Goal: Information Seeking & Learning: Compare options

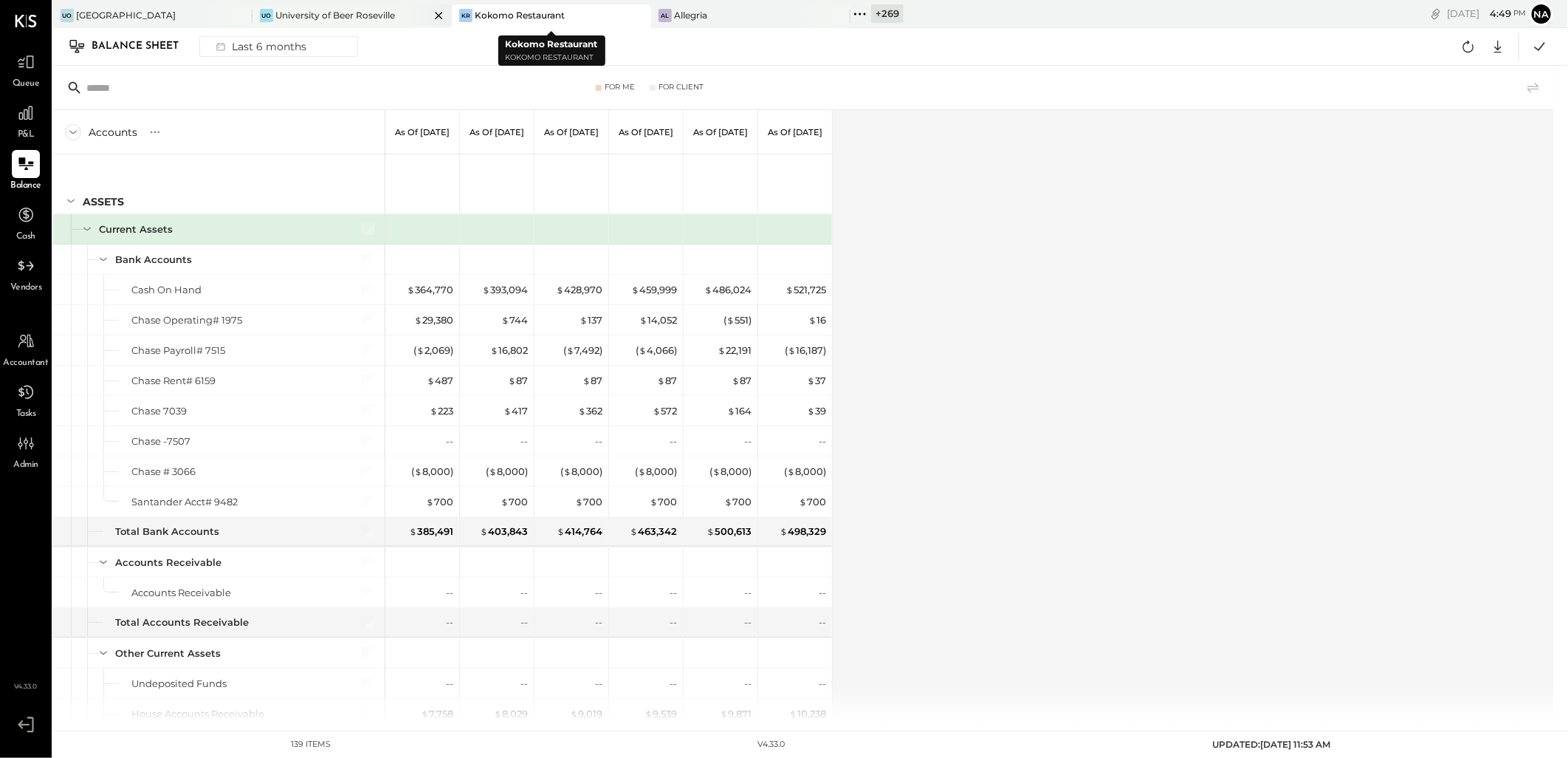
click at [448, 12] on div at bounding box center [425, 15] width 52 height 22
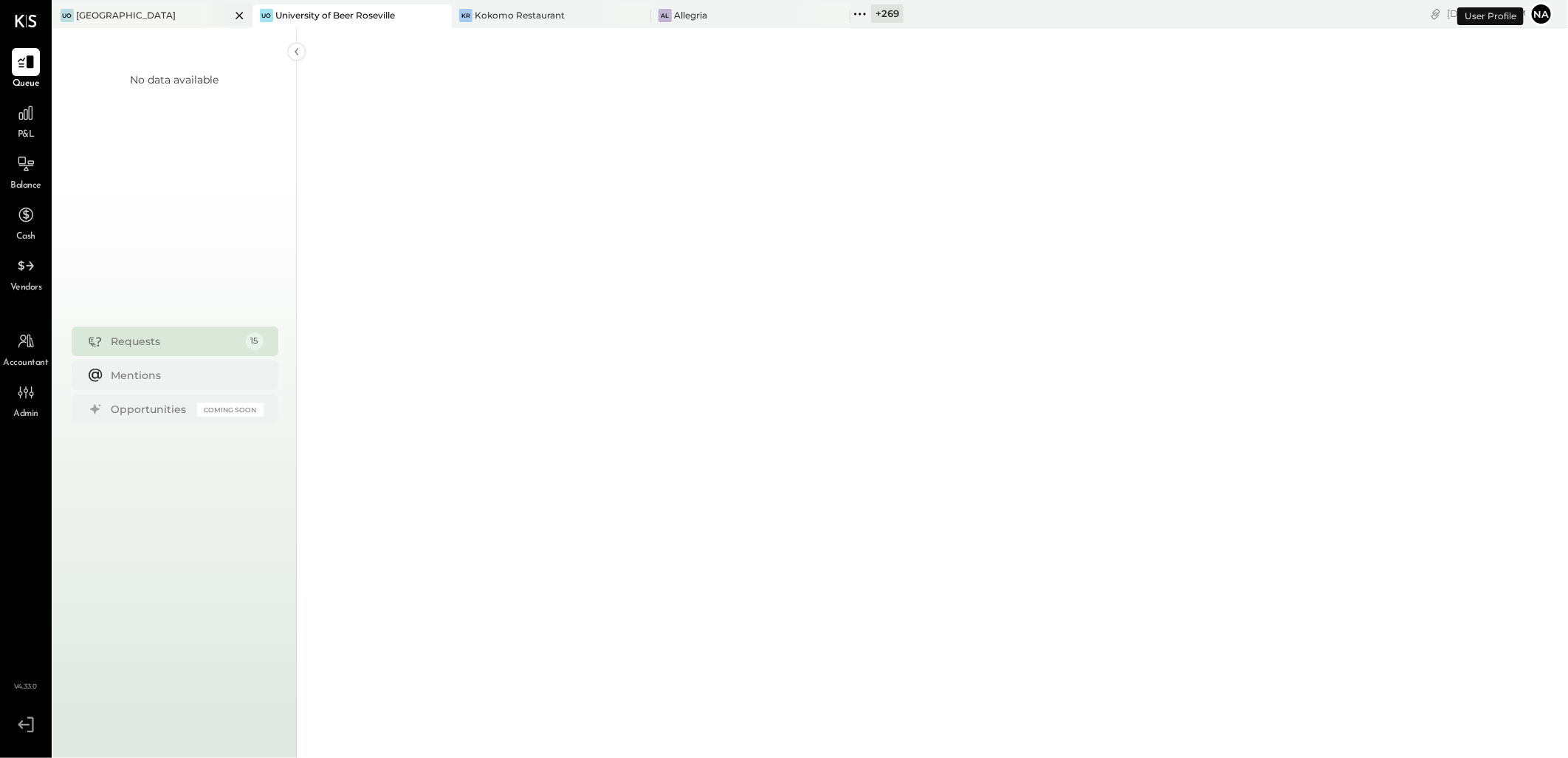
click at [238, 18] on icon at bounding box center [240, 15] width 19 height 18
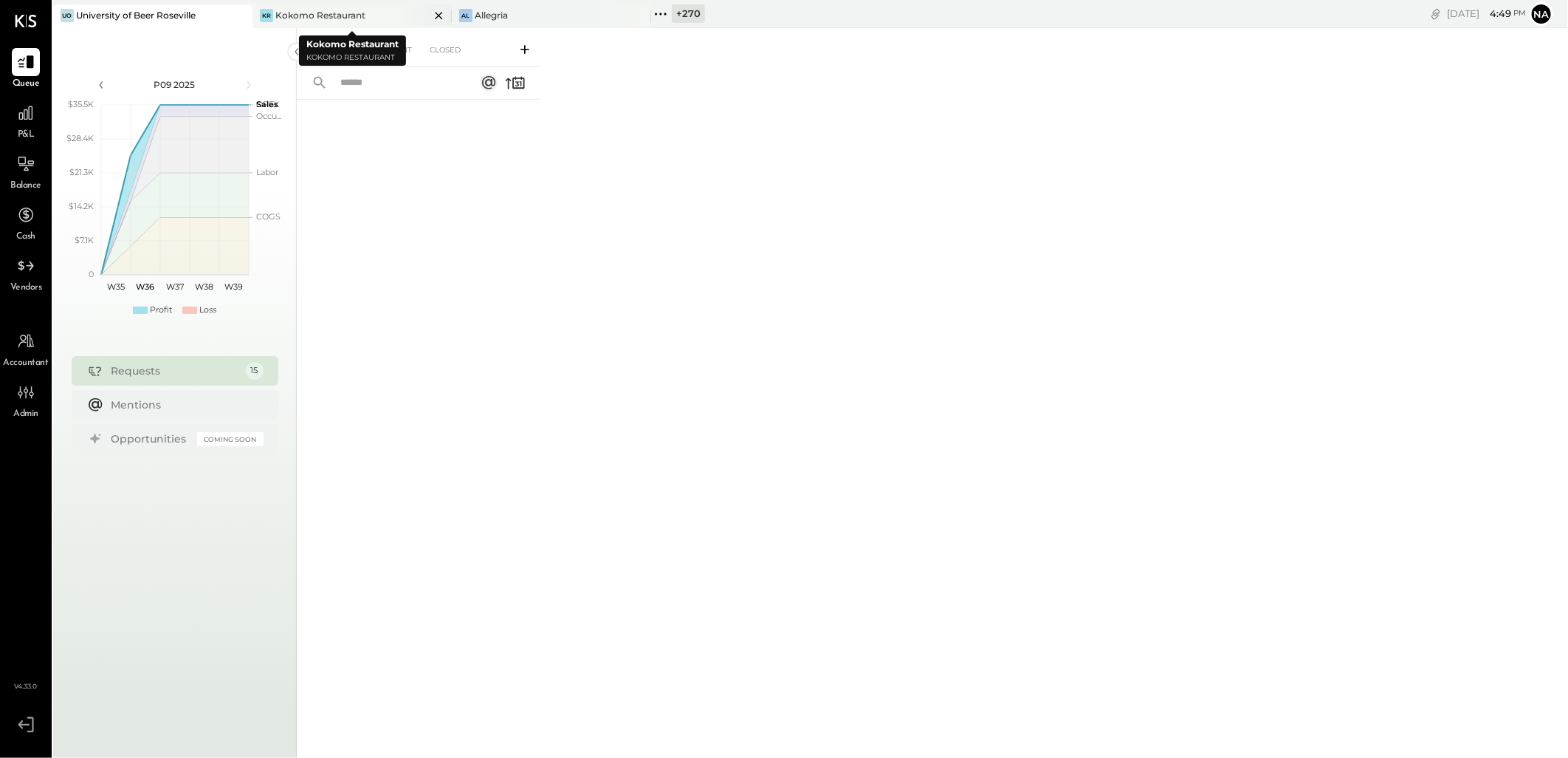
click at [439, 11] on icon at bounding box center [439, 15] width 19 height 18
click at [438, 13] on icon at bounding box center [439, 16] width 8 height 8
click at [296, 15] on div "+ 272" at bounding box center [290, 14] width 32 height 19
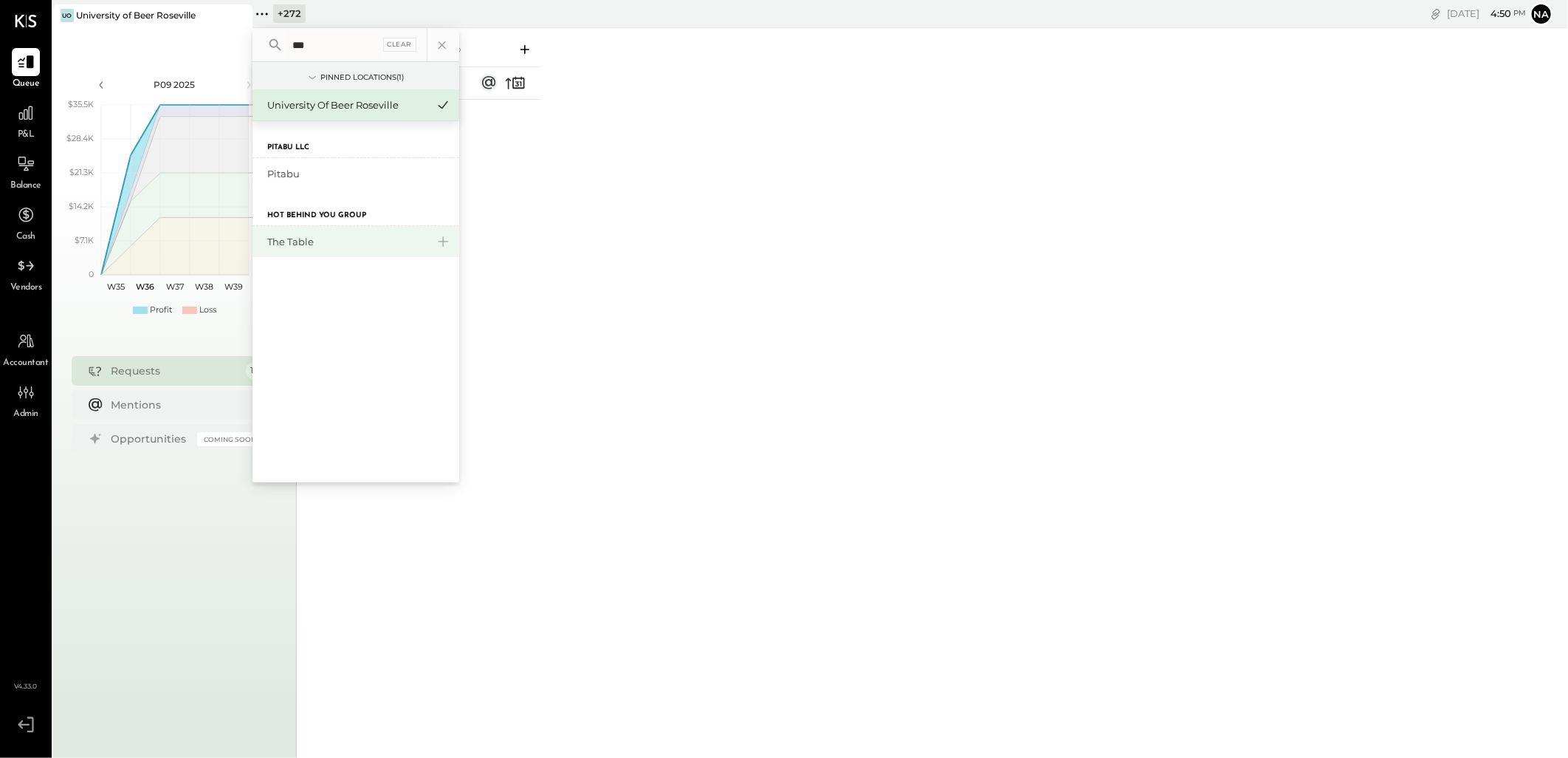
type input "***"
click at [378, 236] on div "The Table" at bounding box center [346, 242] width 159 height 14
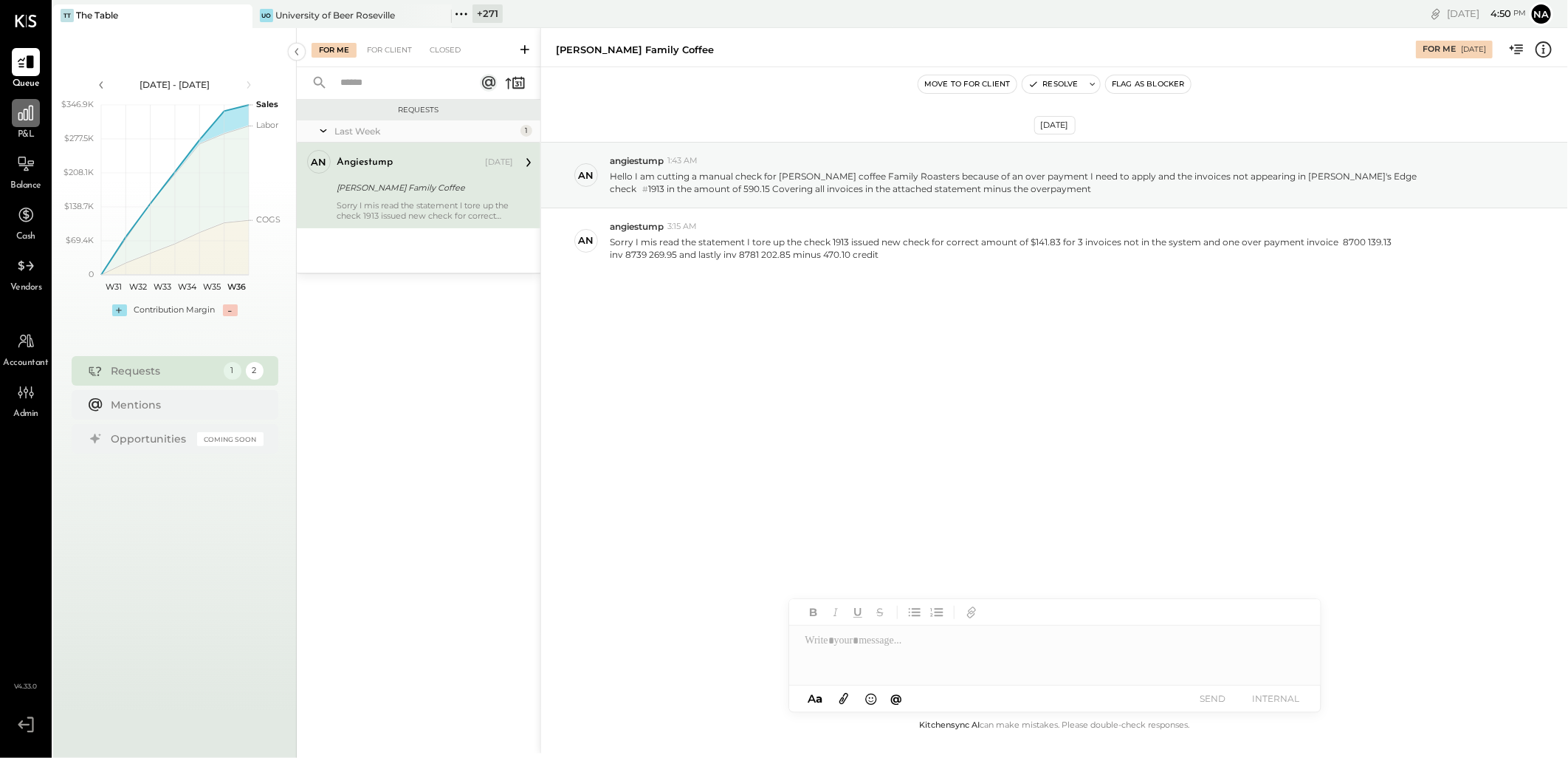
click at [24, 117] on icon at bounding box center [26, 113] width 15 height 15
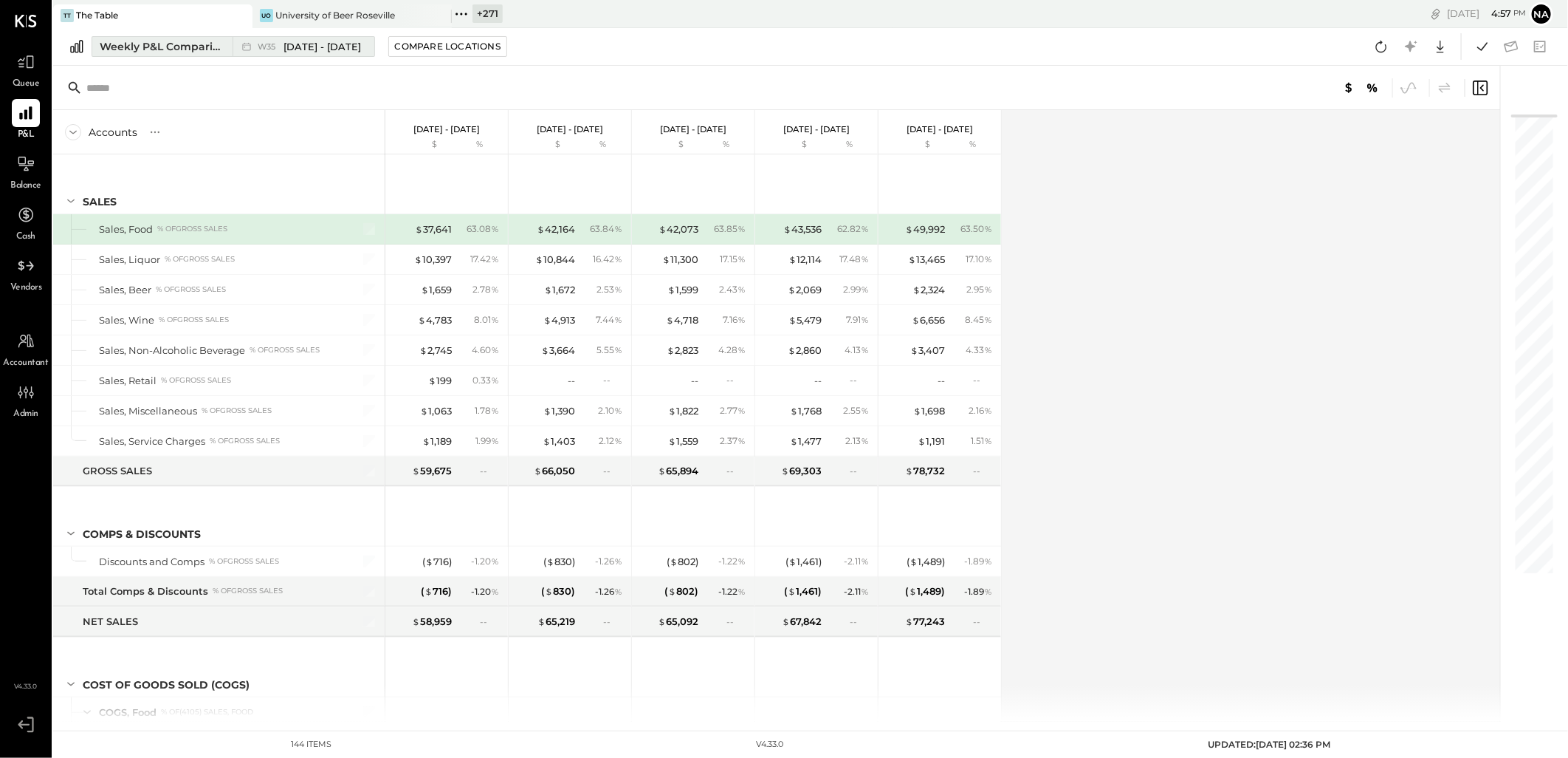
click at [127, 45] on div "Weekly P&L Comparison" at bounding box center [161, 46] width 124 height 15
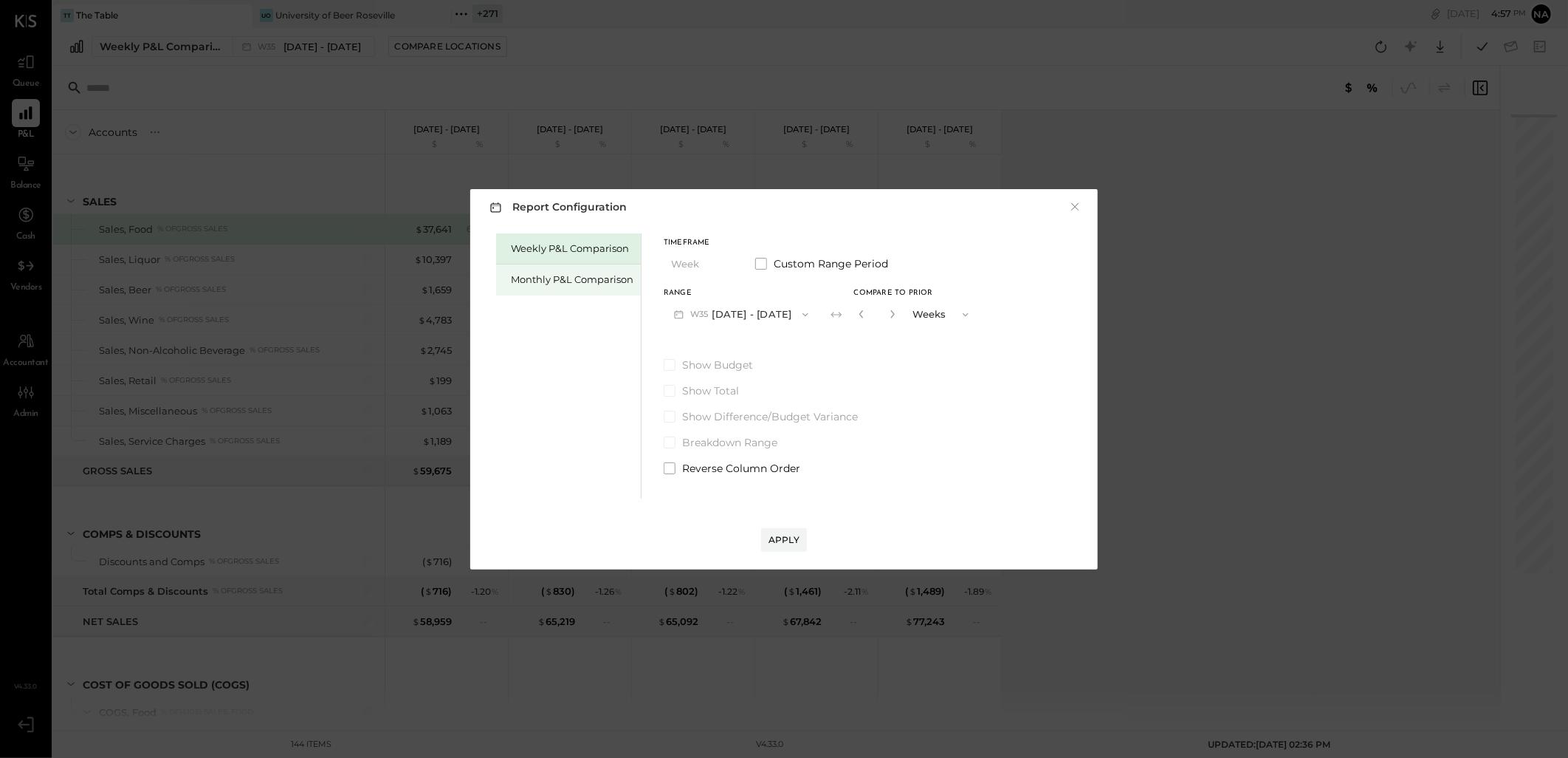
click at [571, 281] on div "Monthly P&L Comparison" at bounding box center [572, 279] width 123 height 14
click at [772, 315] on button "M09 [DATE] - [DATE]" at bounding box center [741, 313] width 156 height 27
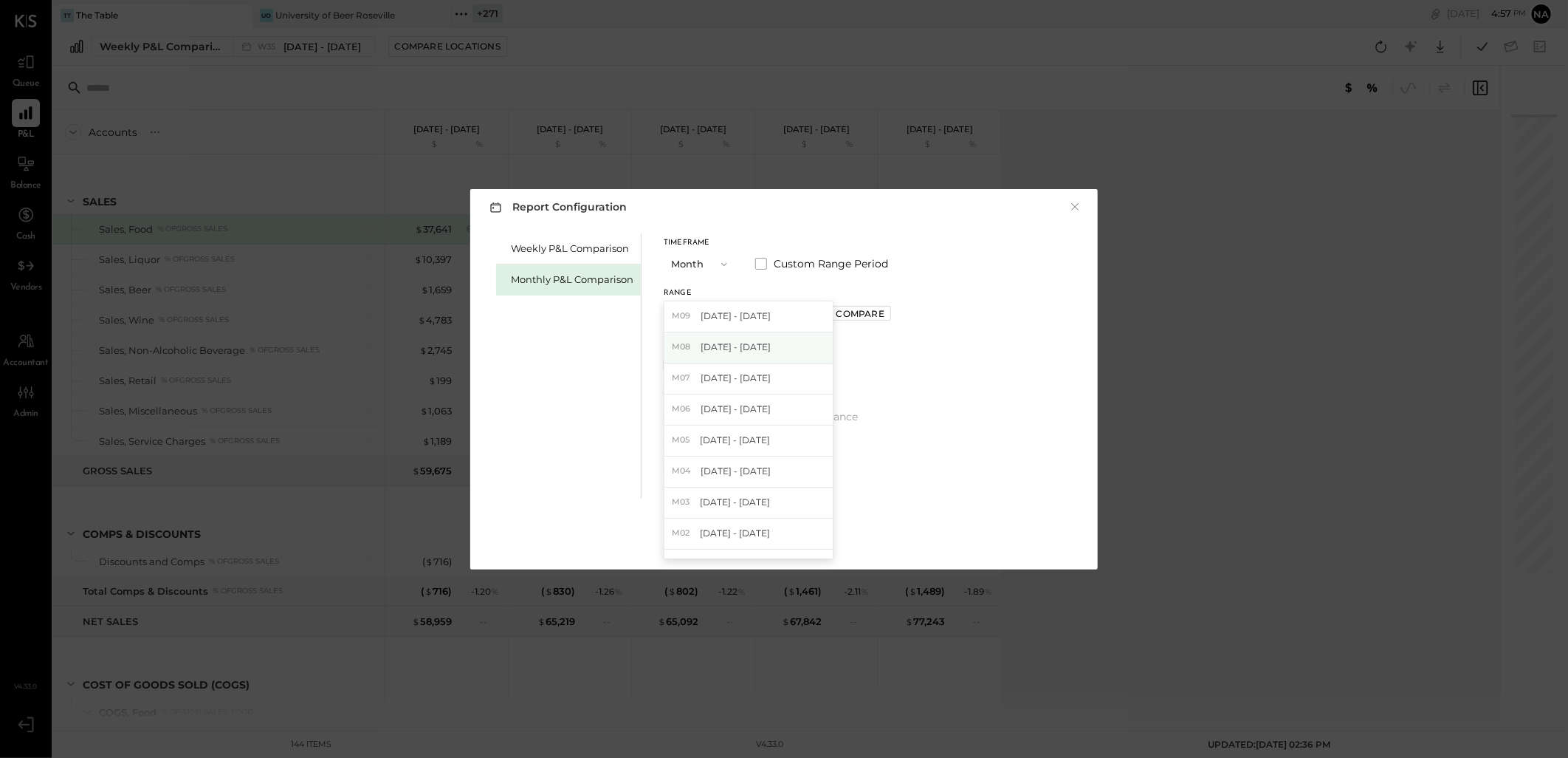
click at [769, 345] on div "M08 [DATE] - [DATE]" at bounding box center [748, 347] width 168 height 31
click at [846, 308] on div "Compare" at bounding box center [860, 313] width 48 height 12
click at [890, 313] on icon "button" at bounding box center [892, 313] width 8 height 8
type input "*"
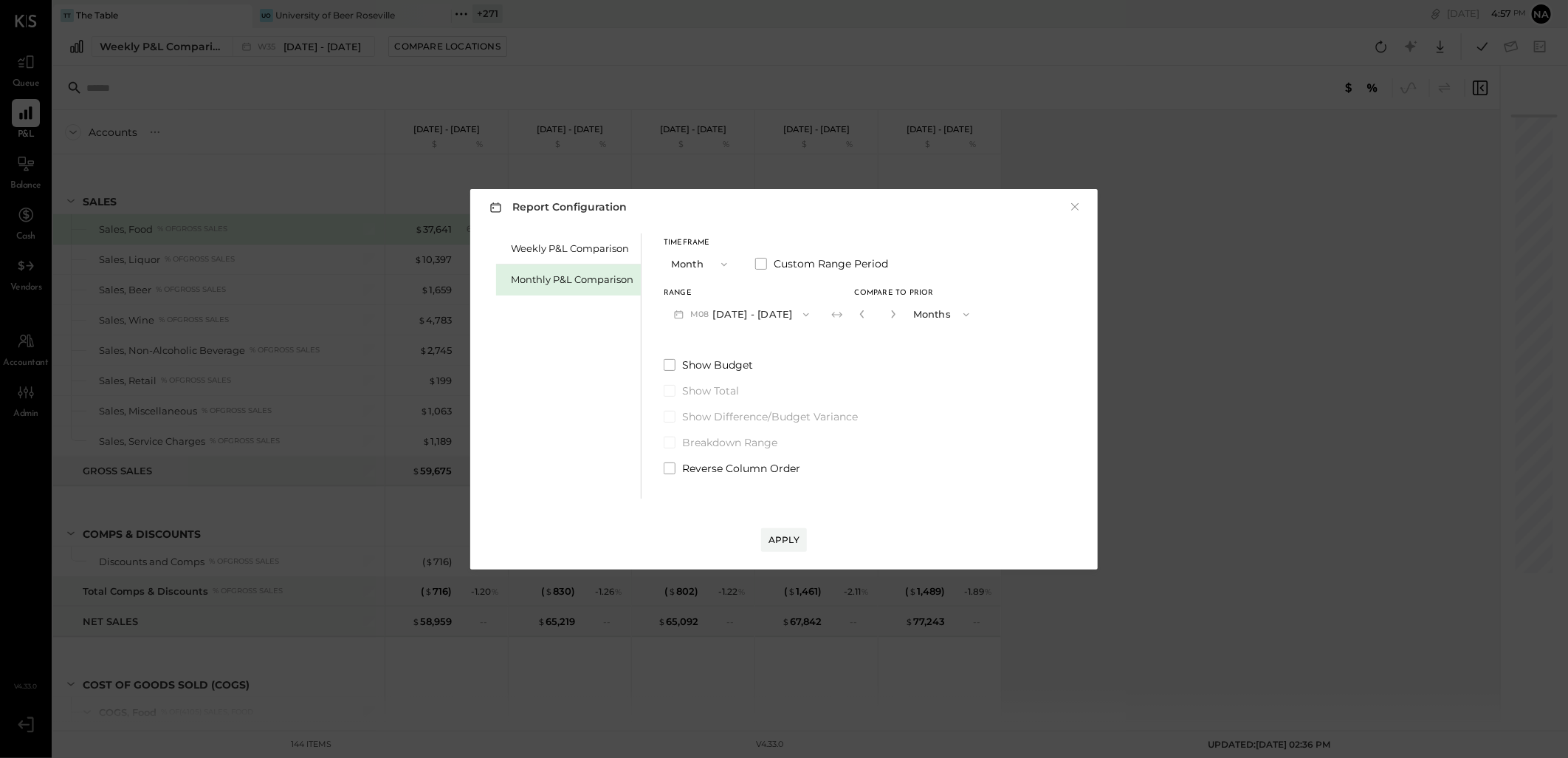
click at [795, 527] on div "Apply" at bounding box center [784, 525] width 598 height 53
click at [762, 545] on button "Apply" at bounding box center [784, 539] width 46 height 24
